Goal: Contribute content: Contribute content

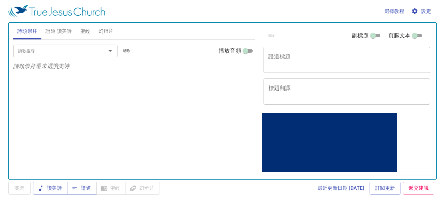
click at [304, 63] on textarea "證道標題" at bounding box center [347, 59] width 157 height 13
click at [67, 30] on span "證道 讚美詩" at bounding box center [59, 31] width 26 height 9
click at [22, 30] on span "詩頌崇拜" at bounding box center [27, 31] width 20 height 9
click at [308, 66] on textarea "證道標題" at bounding box center [347, 59] width 157 height 13
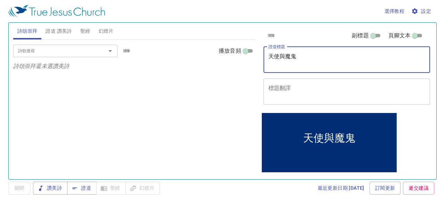
type textarea "天使與魔鬼"
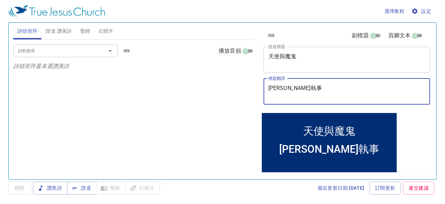
type textarea "[PERSON_NAME]執事"
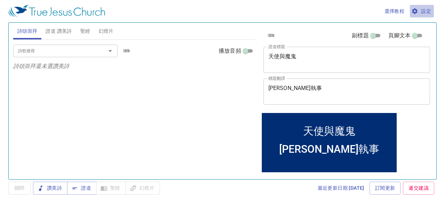
click at [419, 14] on span "設定" at bounding box center [422, 11] width 18 height 9
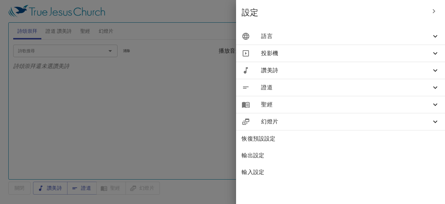
click at [324, 107] on span "聖經" at bounding box center [346, 104] width 170 height 8
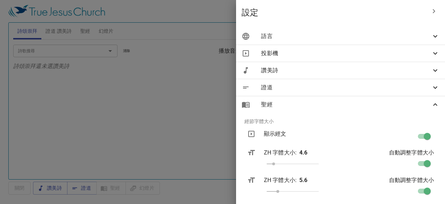
click at [432, 13] on icon "button" at bounding box center [434, 11] width 8 height 8
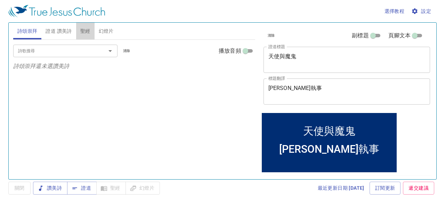
click at [82, 32] on span "聖經" at bounding box center [85, 31] width 10 height 9
click at [86, 31] on span "聖經" at bounding box center [85, 31] width 10 height 9
